Goal: Task Accomplishment & Management: Use online tool/utility

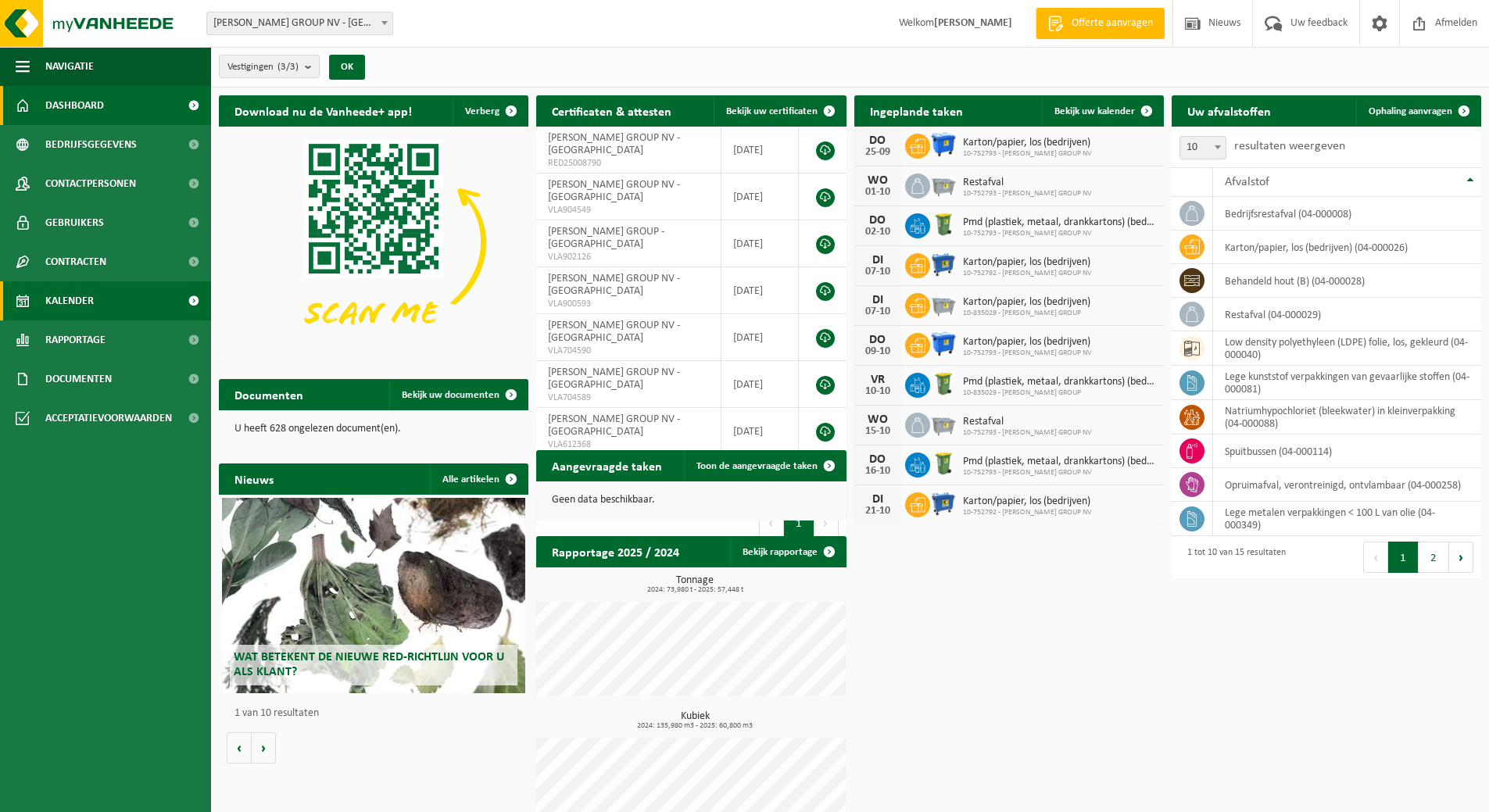
click at [81, 297] on span "Kalender" at bounding box center [69, 300] width 48 height 39
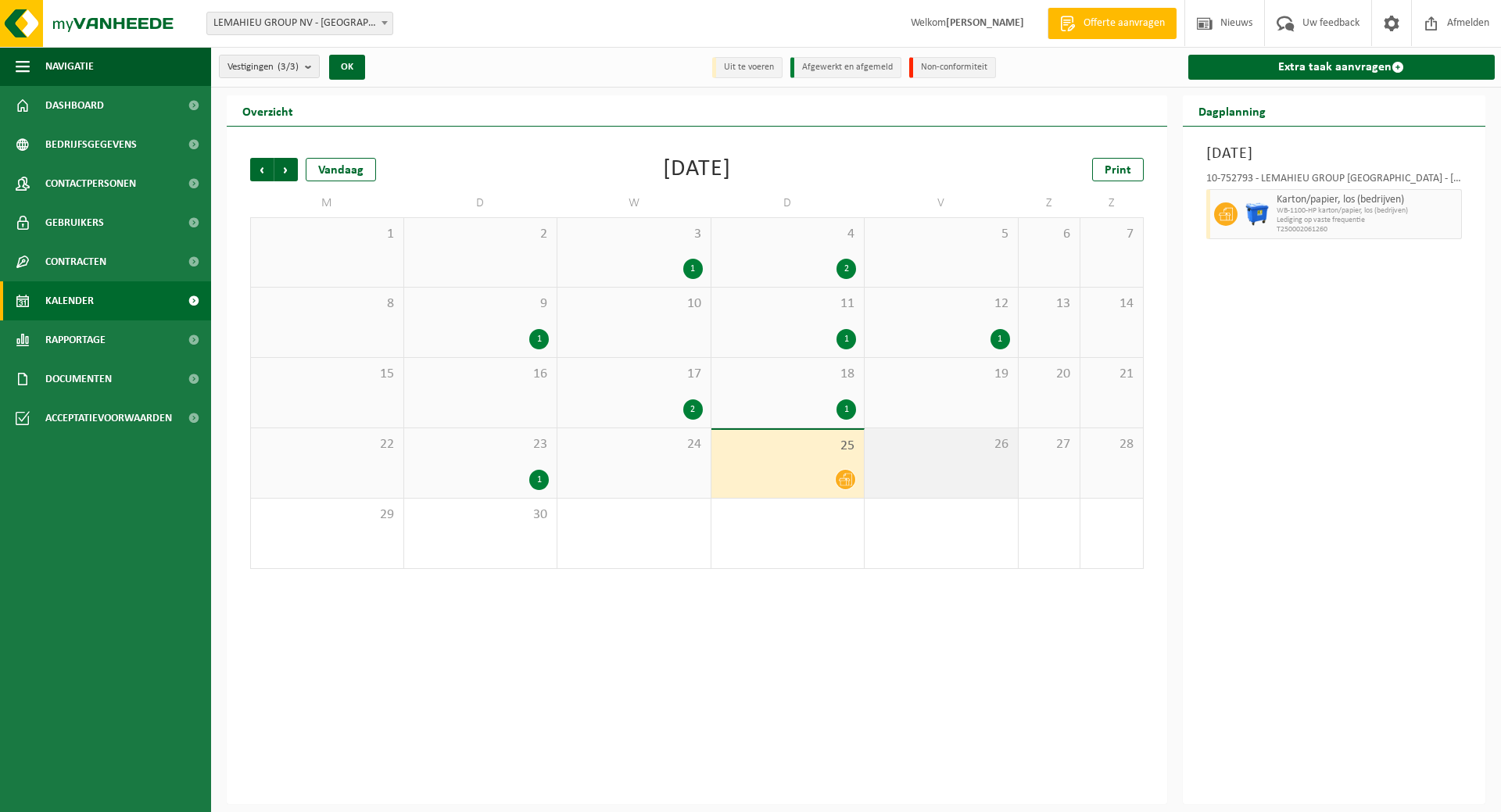
click at [934, 461] on div "26" at bounding box center [941, 463] width 153 height 70
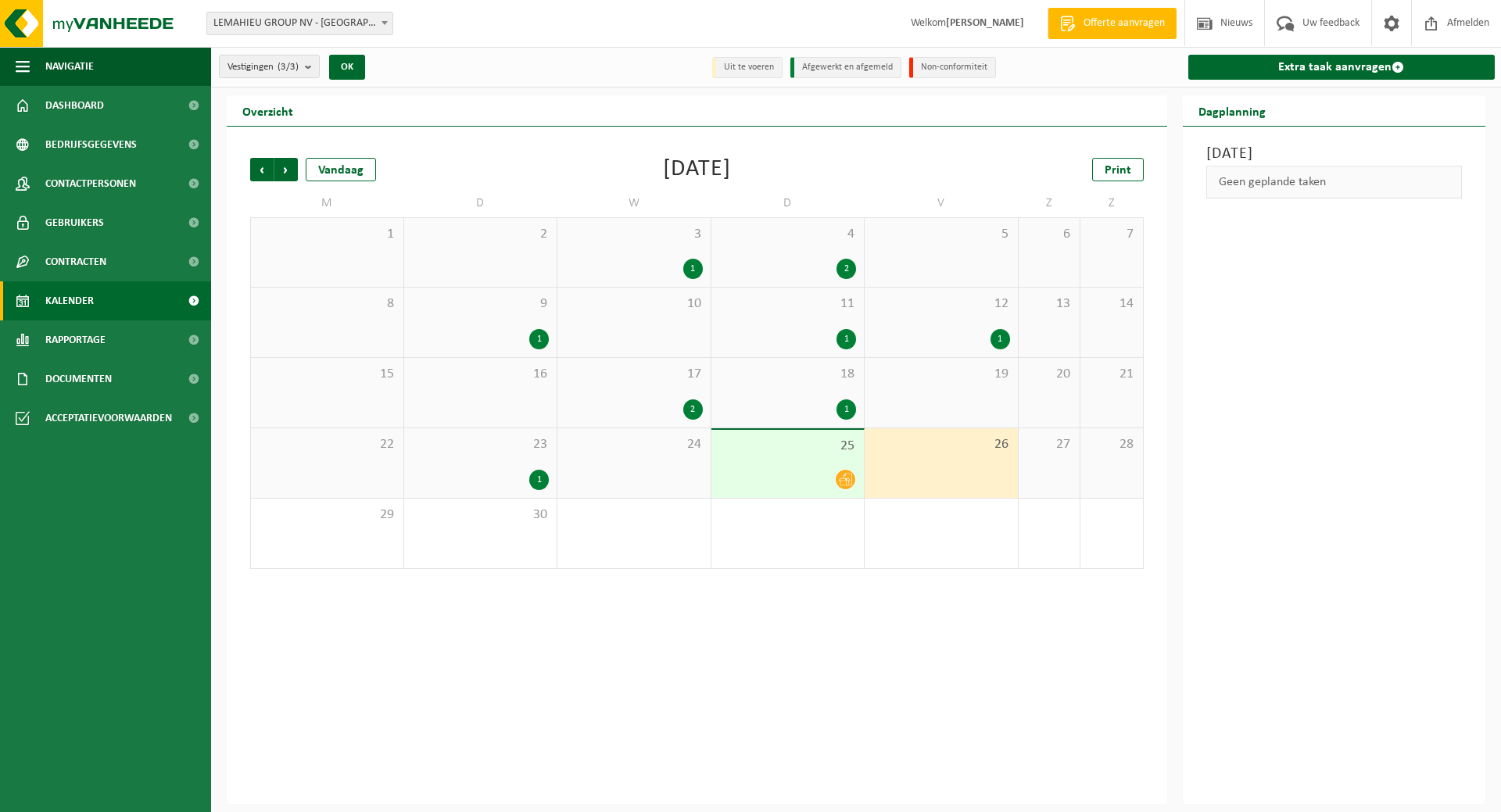
click at [1305, 177] on div "Geen geplande taken" at bounding box center [1334, 181] width 256 height 32
click at [1278, 61] on link "Extra taak aanvragen" at bounding box center [1342, 67] width 307 height 25
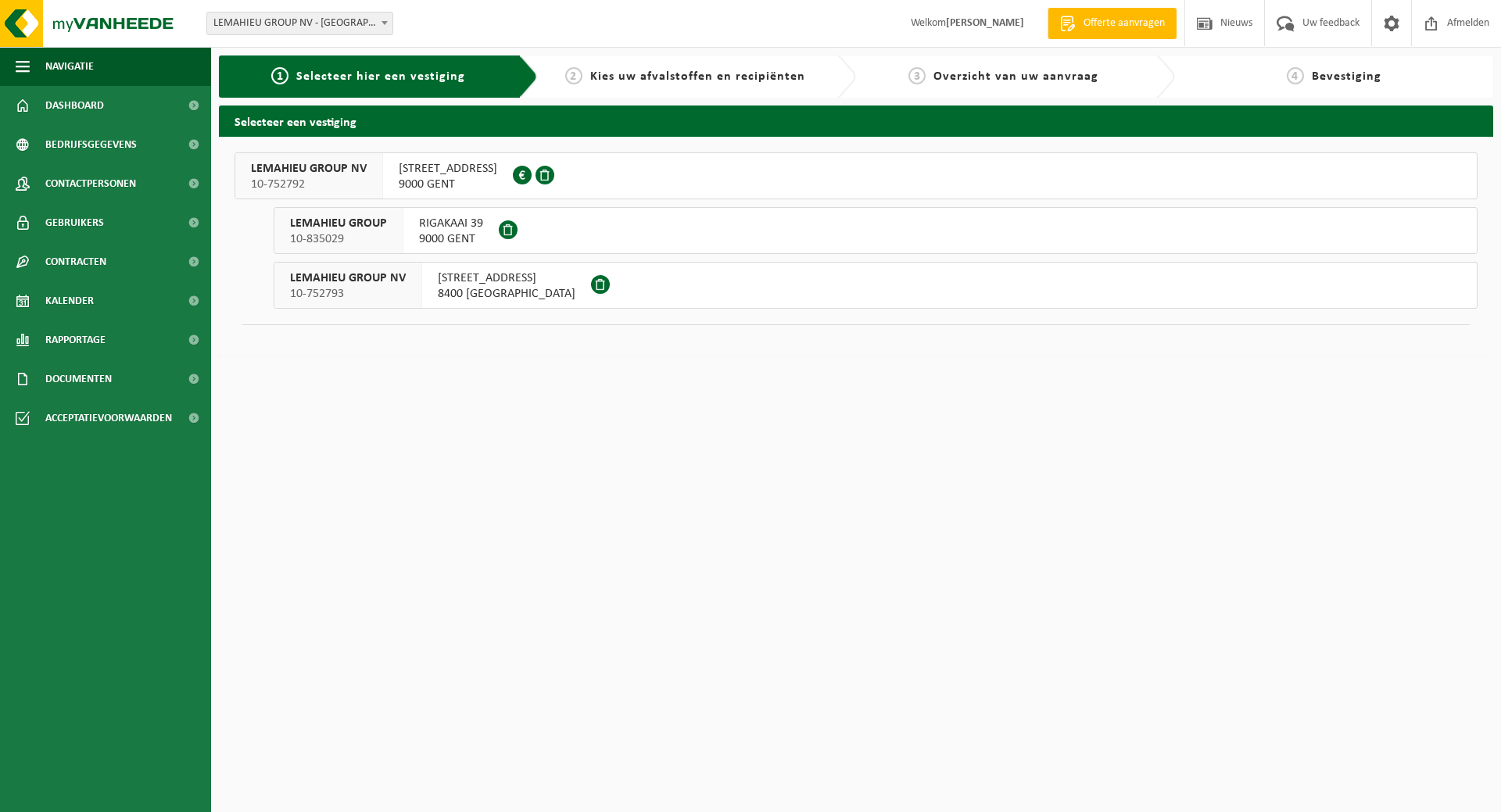
click at [514, 280] on span "[STREET_ADDRESS]" at bounding box center [506, 278] width 138 height 16
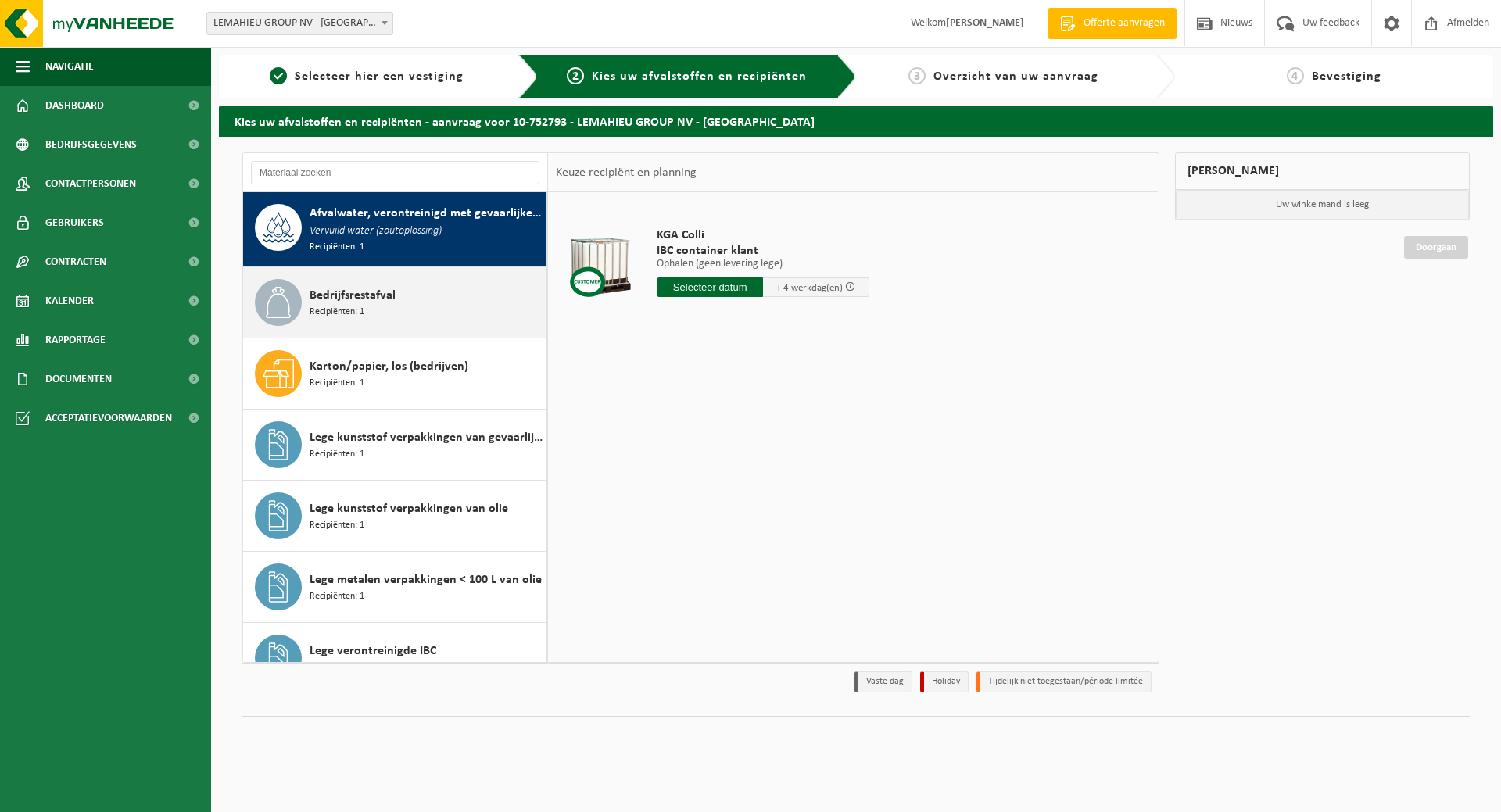
click at [377, 296] on span "Bedrijfsrestafval" at bounding box center [353, 295] width 86 height 19
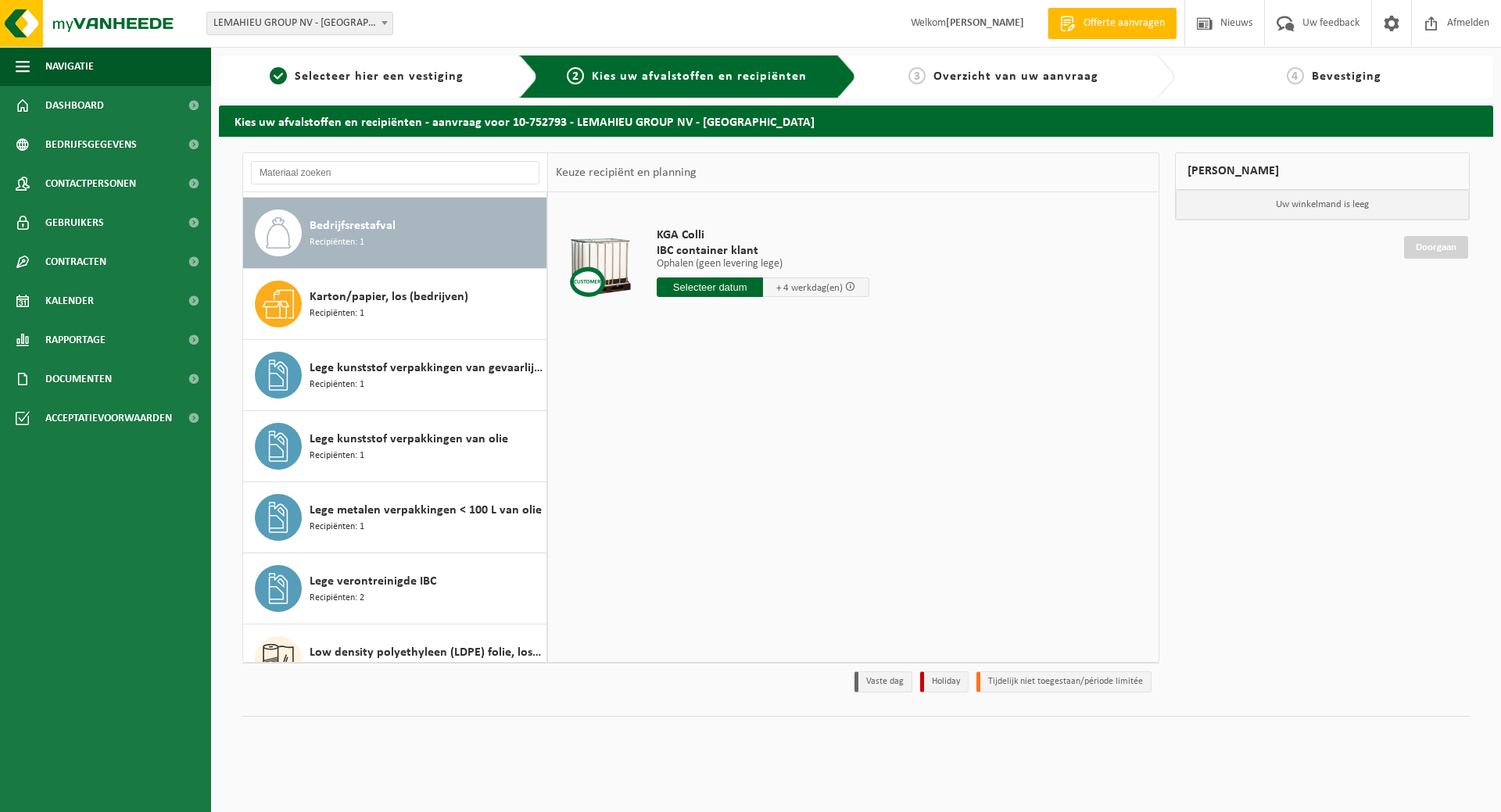
scroll to position [73, 0]
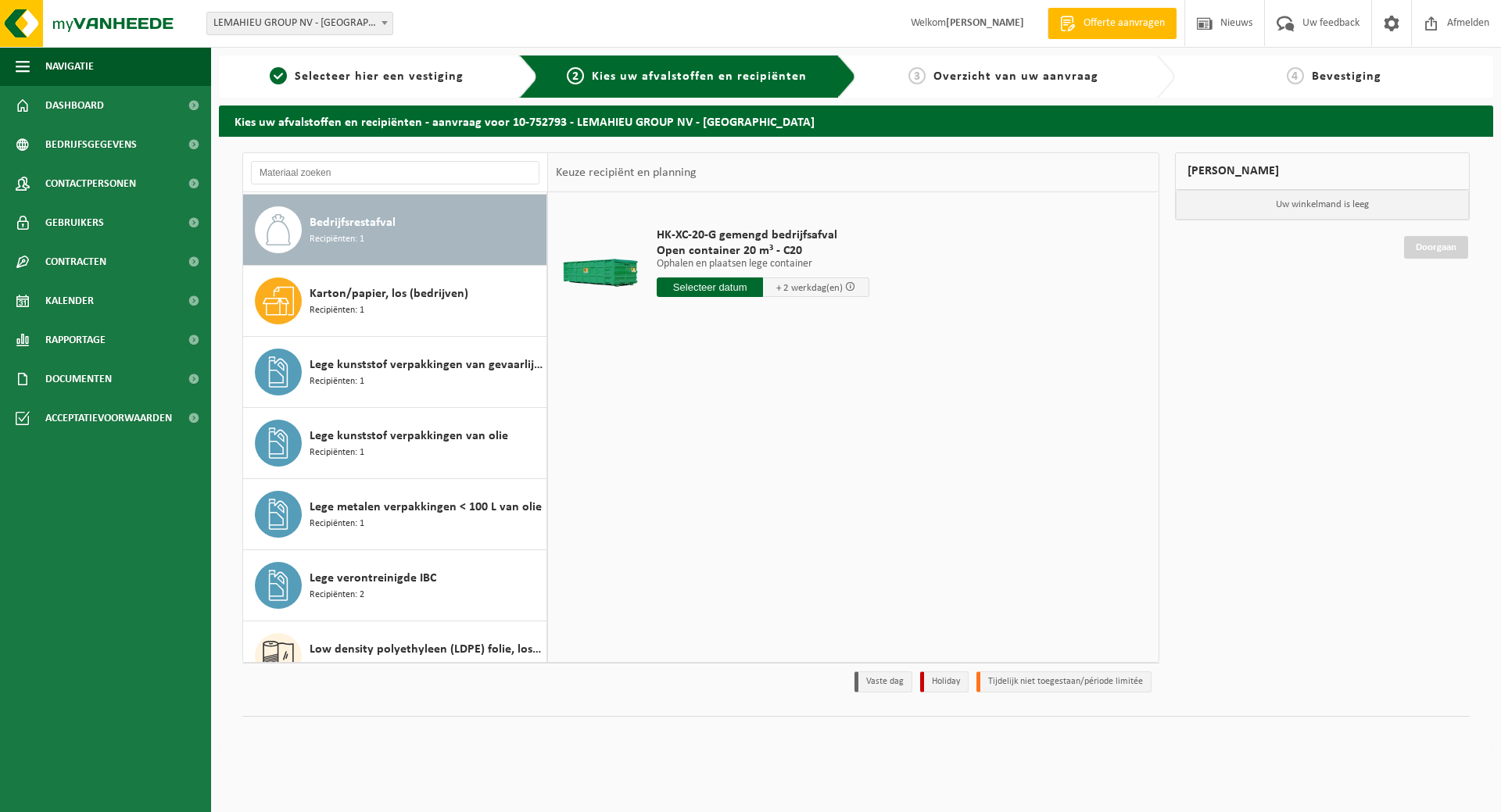
click at [712, 292] on input "text" at bounding box center [709, 287] width 106 height 20
click at [674, 481] on div "29" at bounding box center [670, 476] width 28 height 25
type input "Van 2025-09-29"
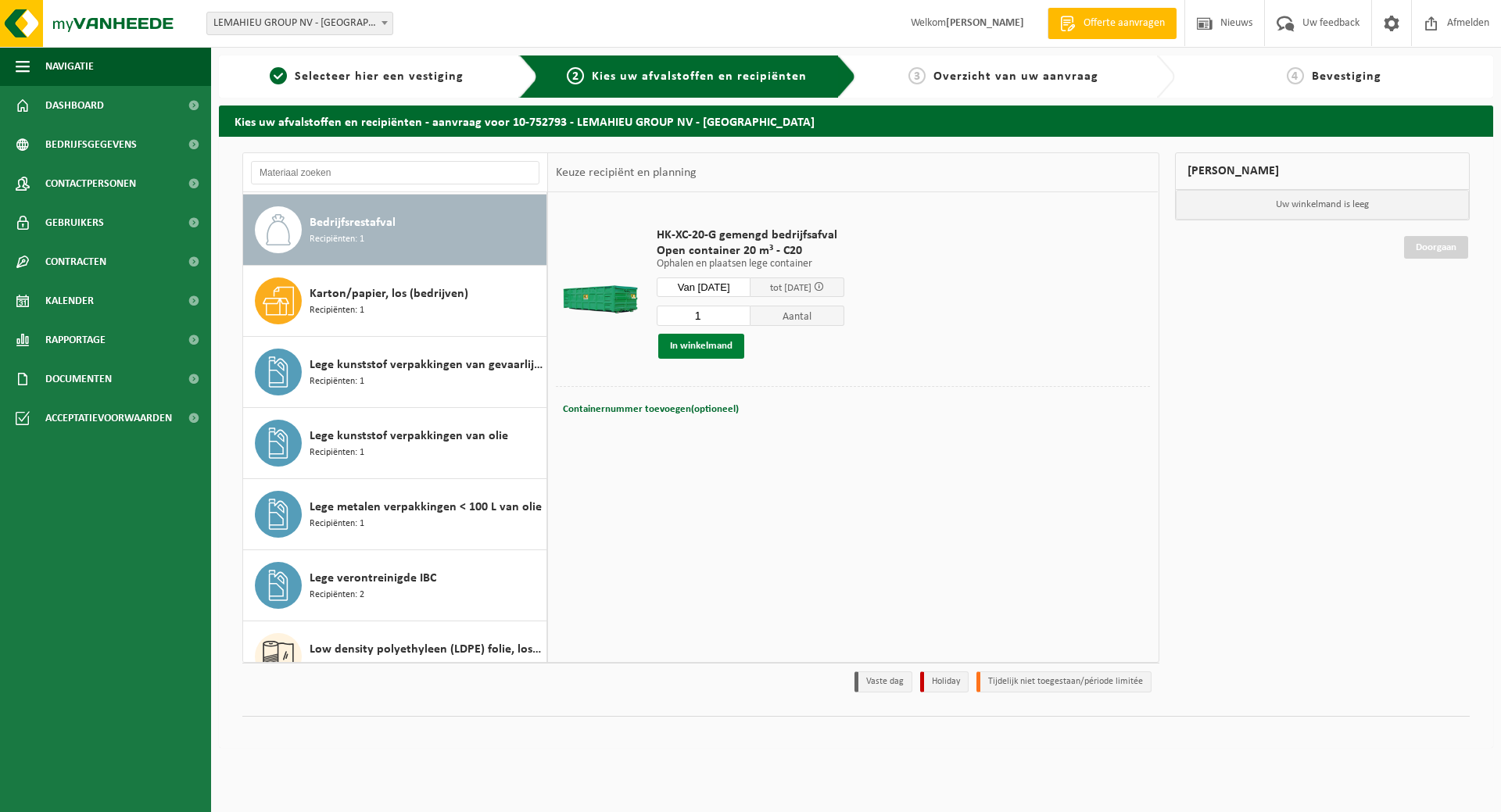
click at [714, 342] on button "In winkelmand" at bounding box center [701, 346] width 86 height 25
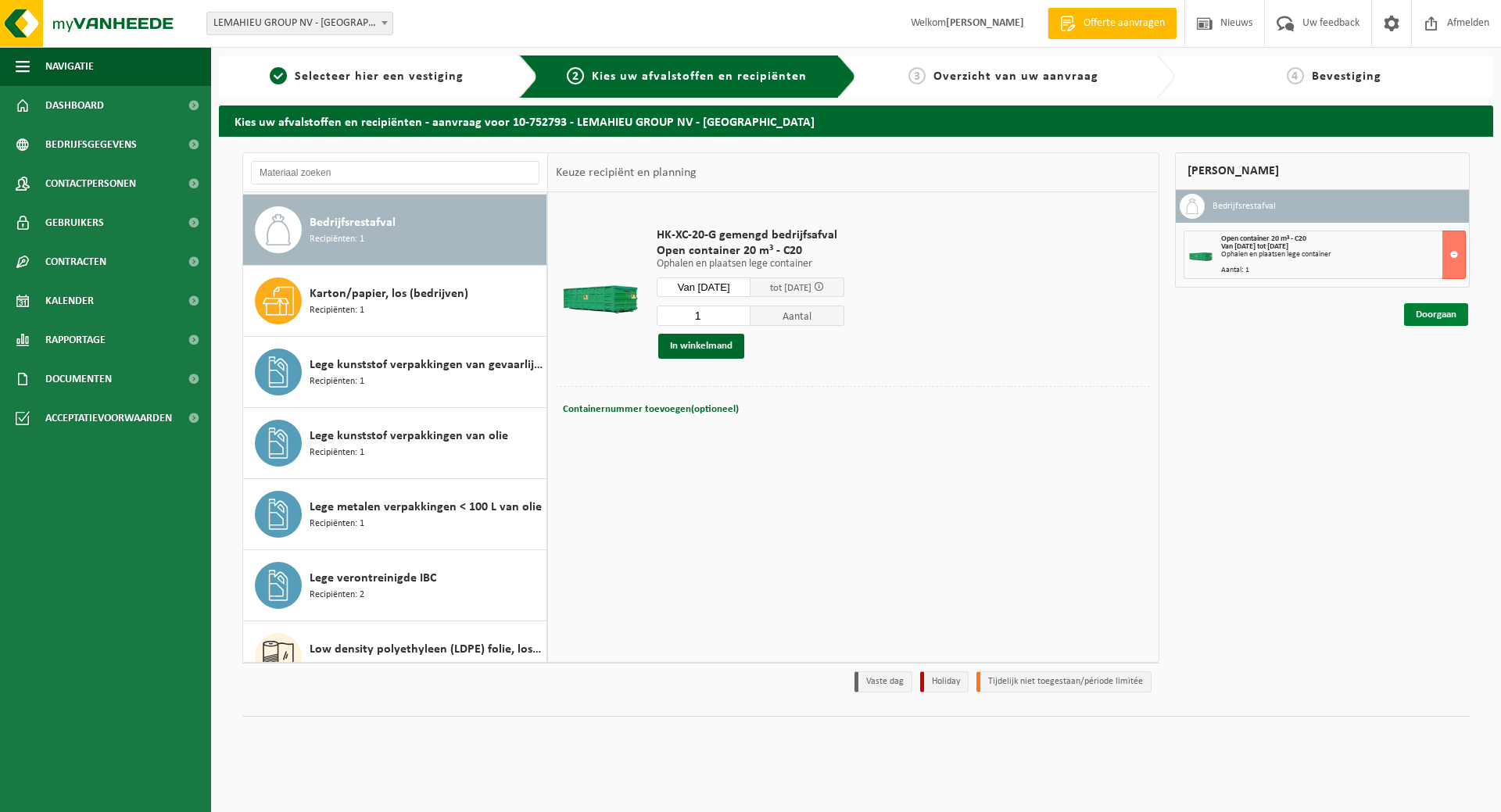
click at [1423, 313] on link "Doorgaan" at bounding box center [1435, 315] width 64 height 23
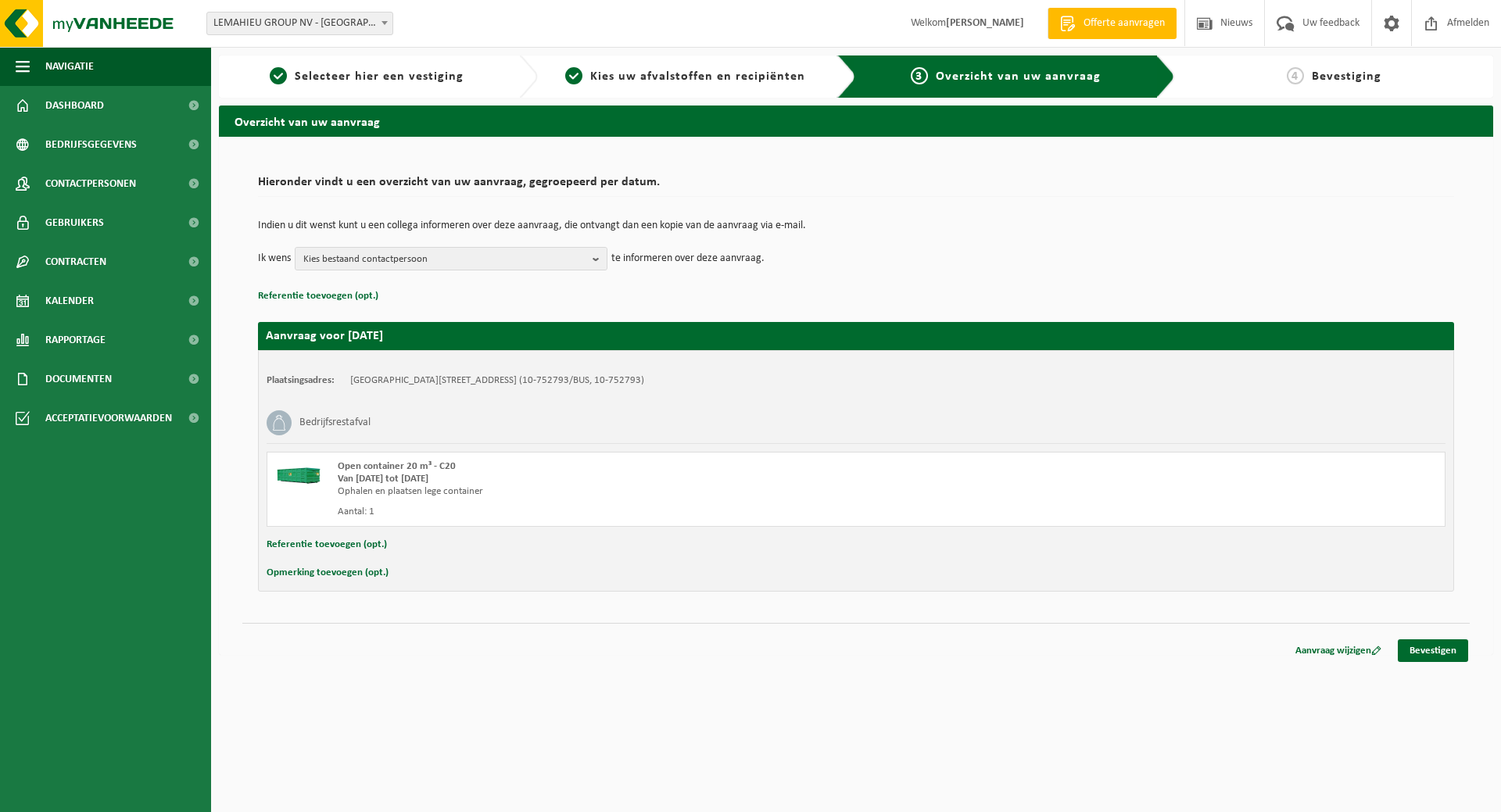
click at [323, 569] on button "Opmerking toevoegen (opt.)" at bounding box center [327, 573] width 122 height 21
click at [425, 581] on input "text" at bounding box center [886, 574] width 1087 height 24
type input "Graag tijdens kantooruren komen en chauffeur eerst laten binnenkomen, de contai…"
click at [1417, 653] on link "Bevestigen" at bounding box center [1432, 654] width 71 height 23
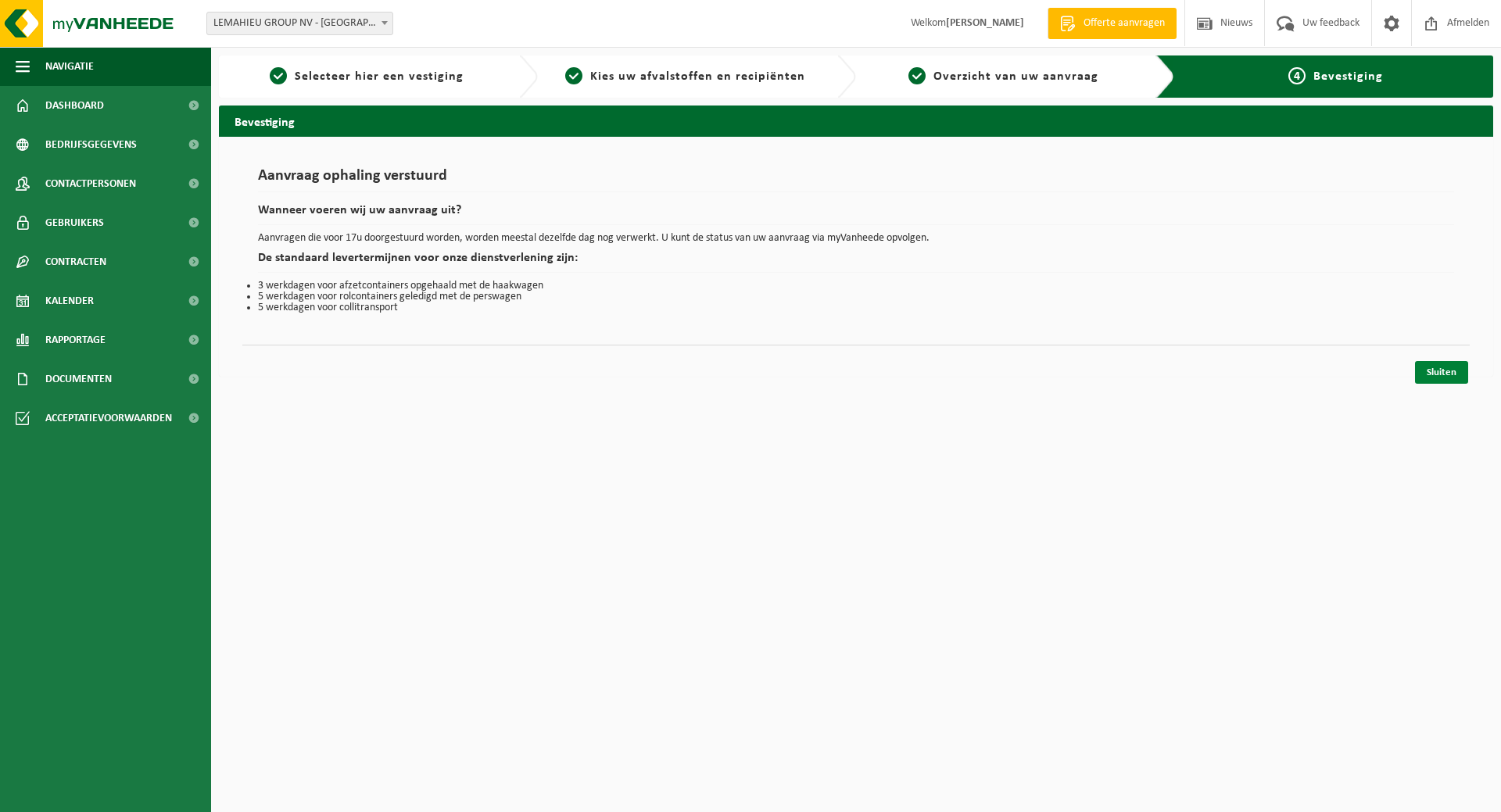
click at [1438, 369] on link "Sluiten" at bounding box center [1441, 372] width 53 height 23
